Goal: Task Accomplishment & Management: Manage account settings

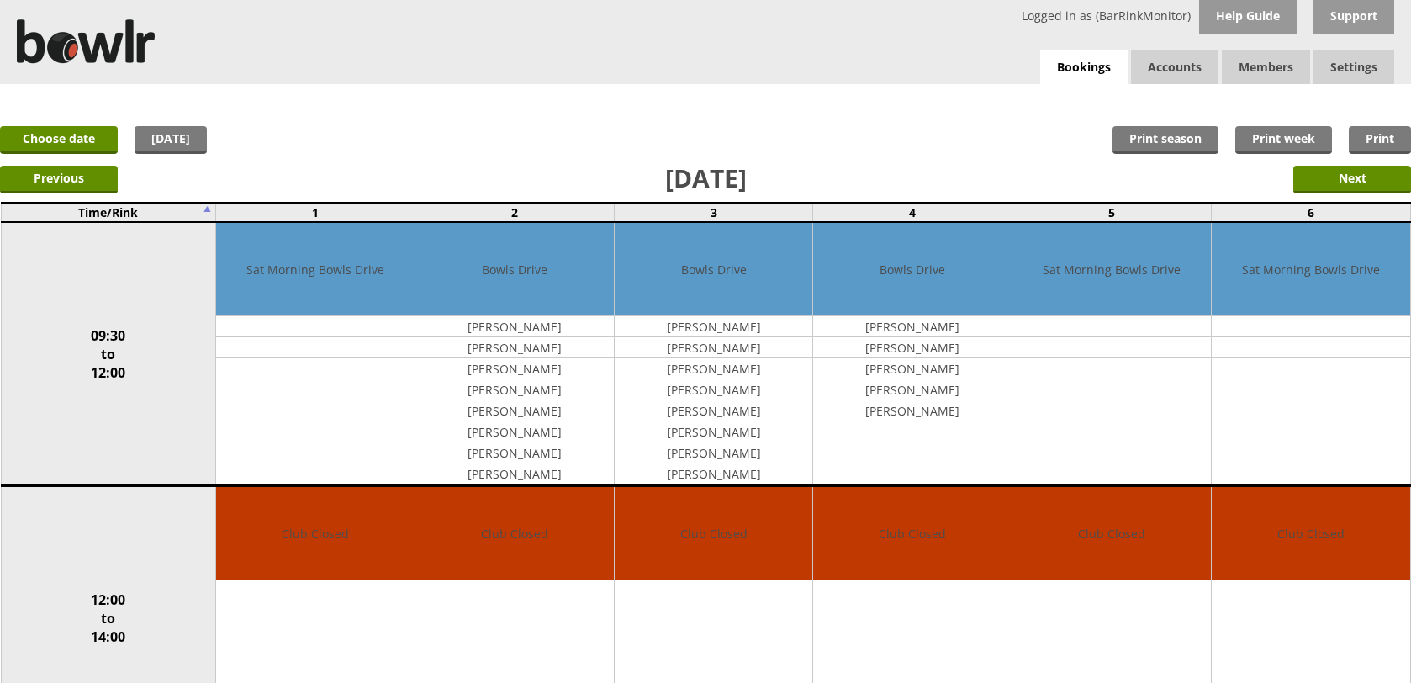
click at [1096, 53] on link "Bookings" at bounding box center [1083, 67] width 87 height 34
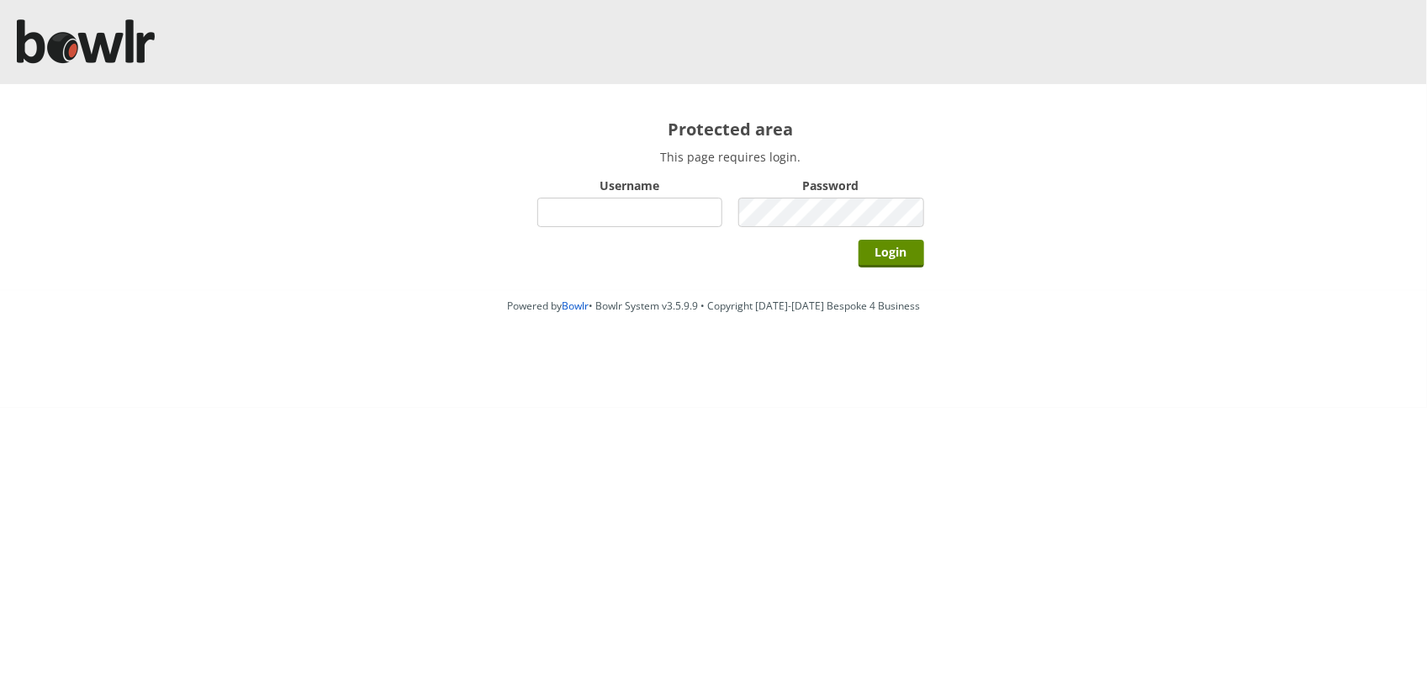
click at [585, 211] on input "Username" at bounding box center [630, 212] width 186 height 29
type input "hornseaindoorbowlsclub"
click at [859, 240] on input "Login" at bounding box center [892, 254] width 66 height 28
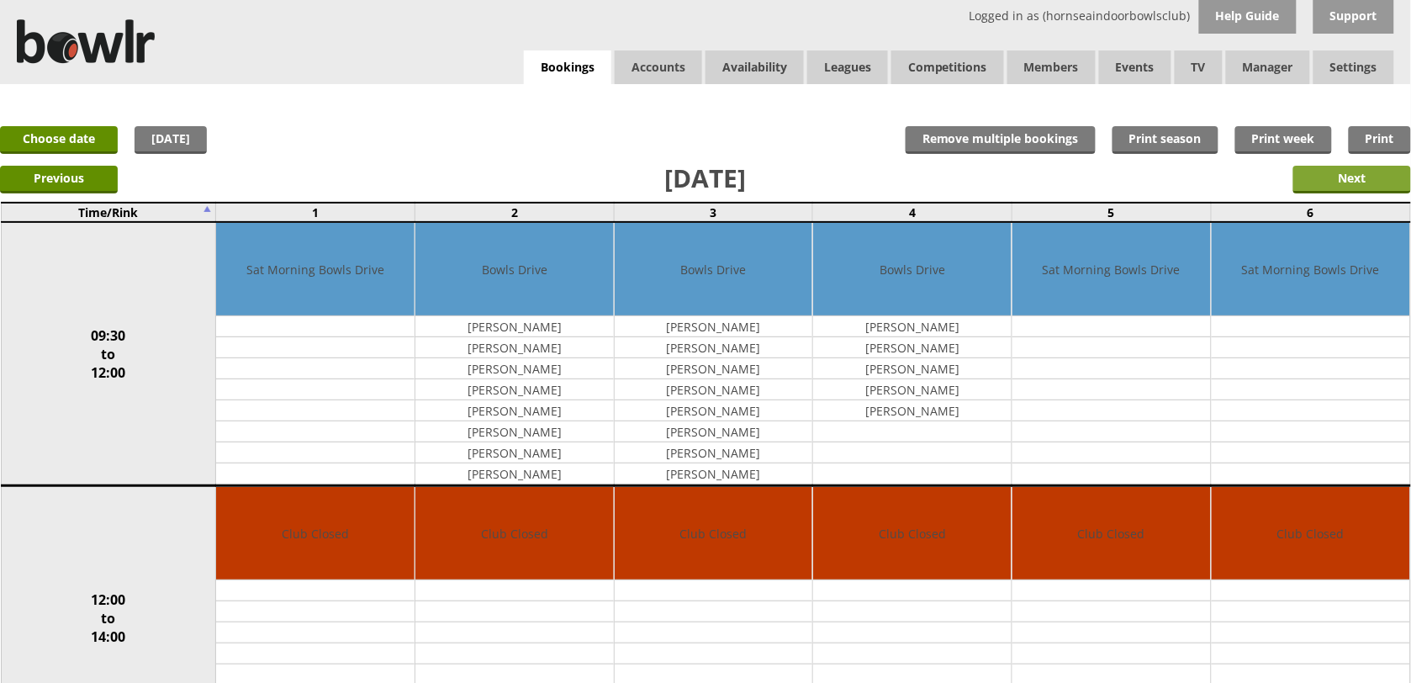
click at [1351, 177] on input "Next" at bounding box center [1352, 180] width 118 height 28
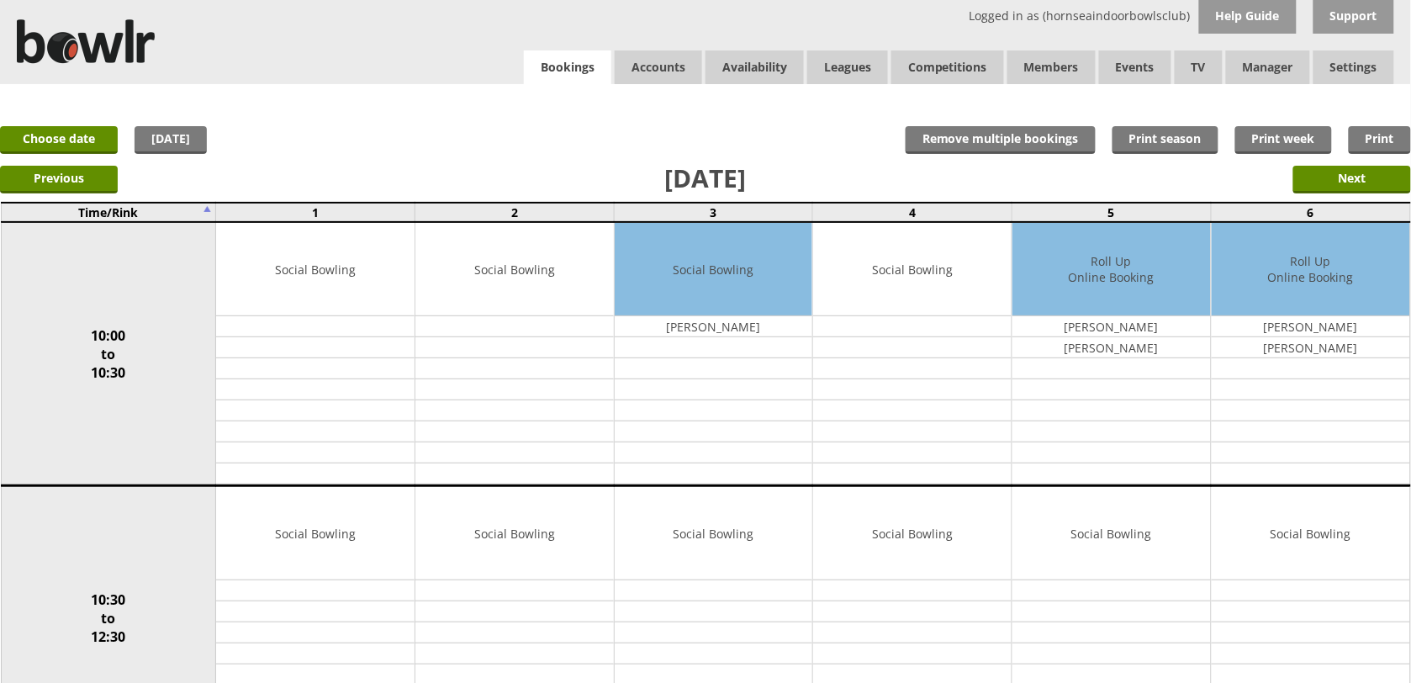
click at [590, 53] on link "Bookings" at bounding box center [567, 67] width 87 height 34
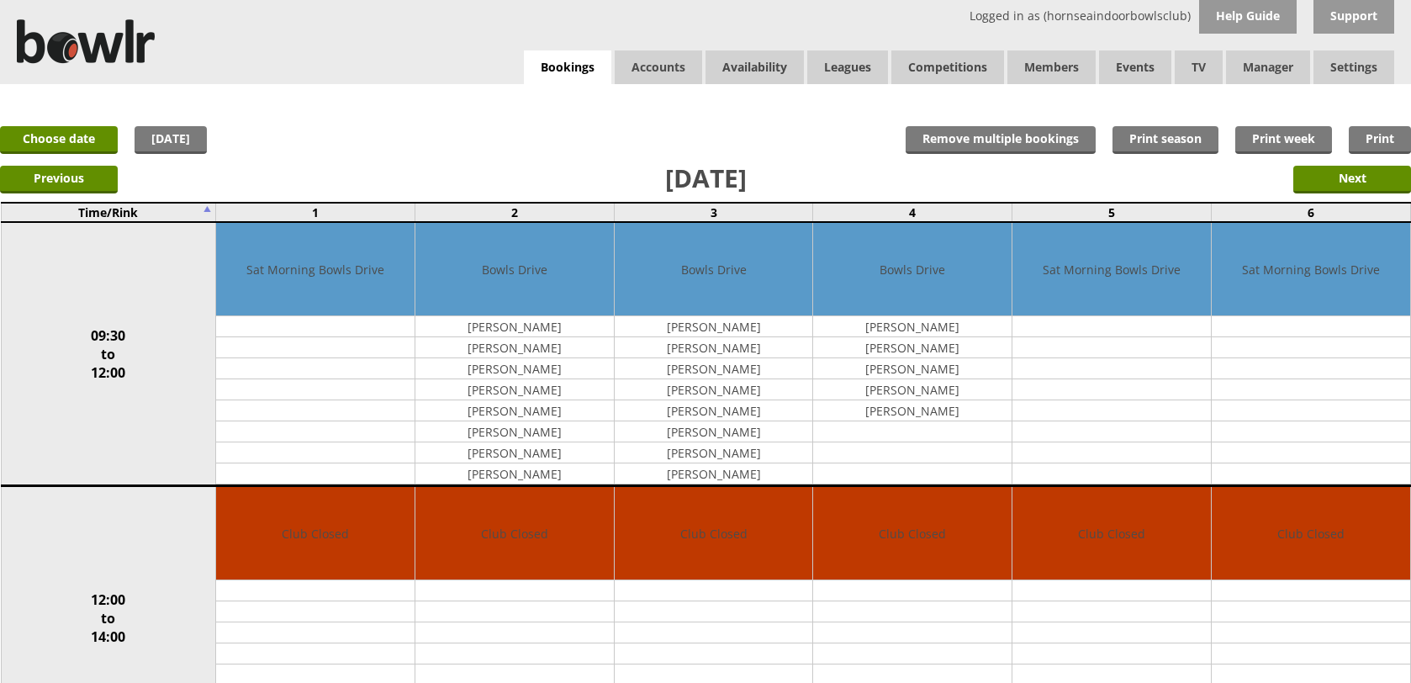
scroll to position [105, 0]
